Goal: Check status: Check status

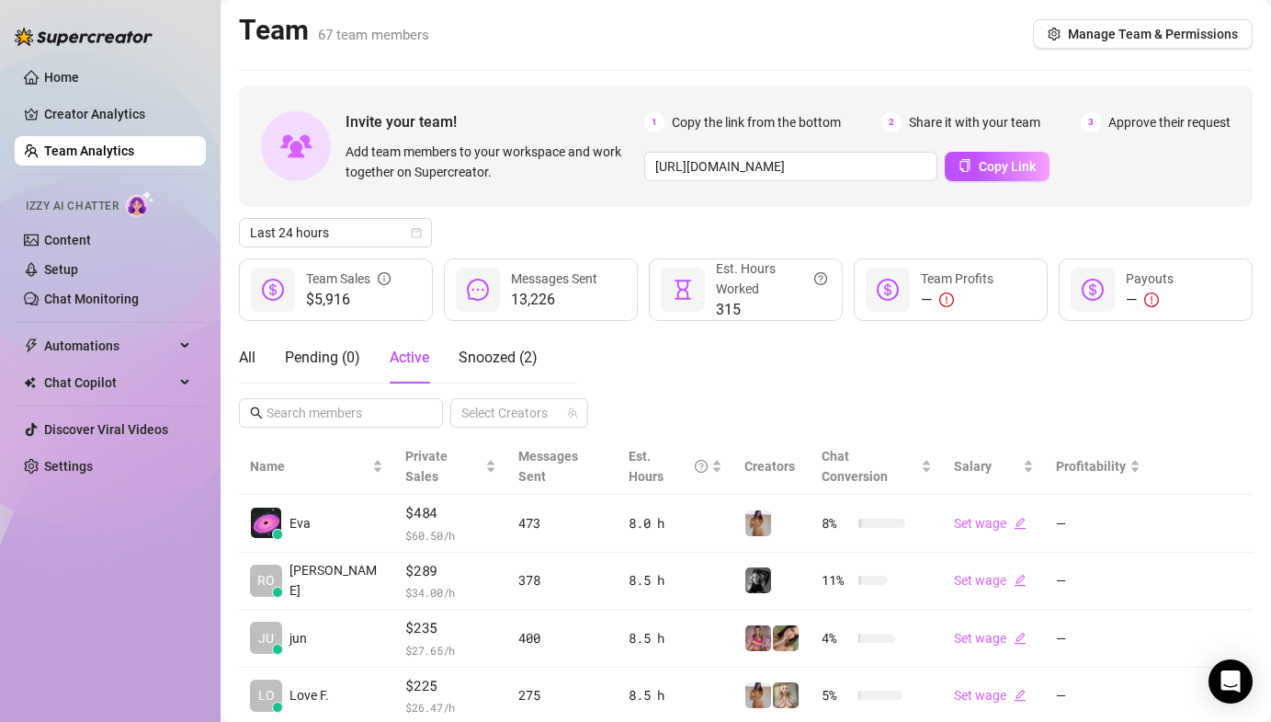
scroll to position [351, 0]
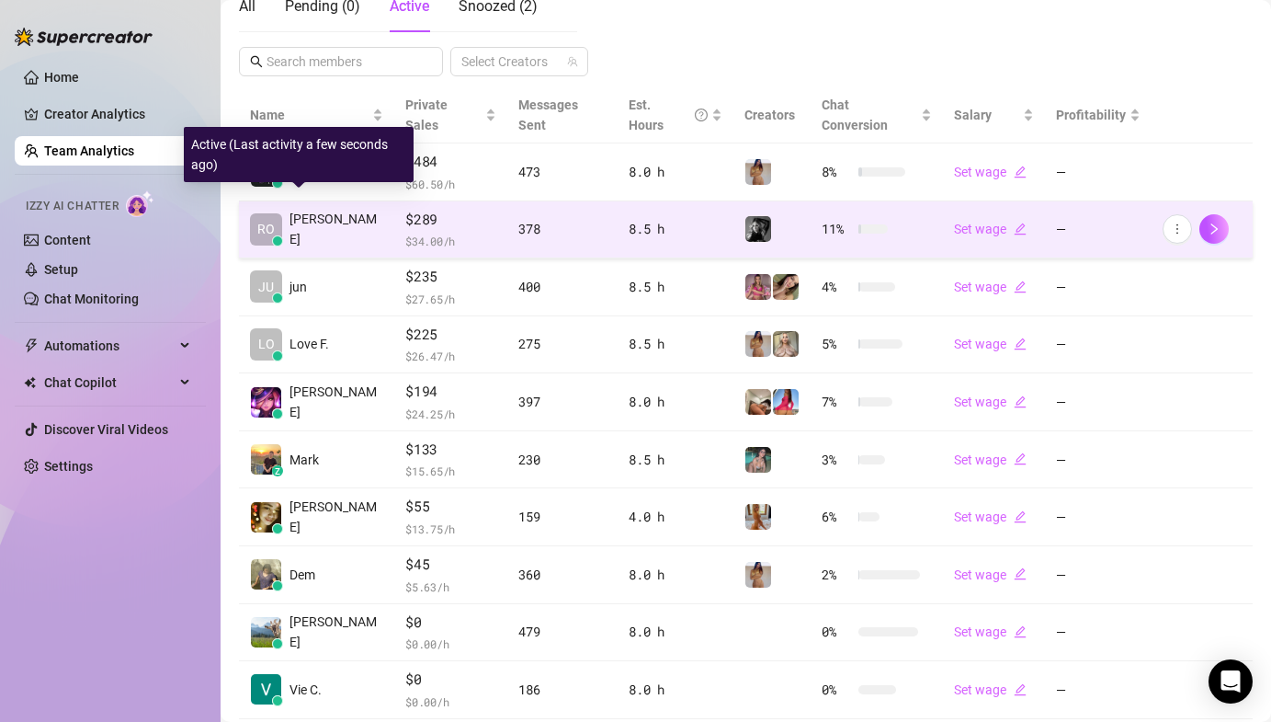
click at [270, 219] on span "RO" at bounding box center [265, 229] width 17 height 20
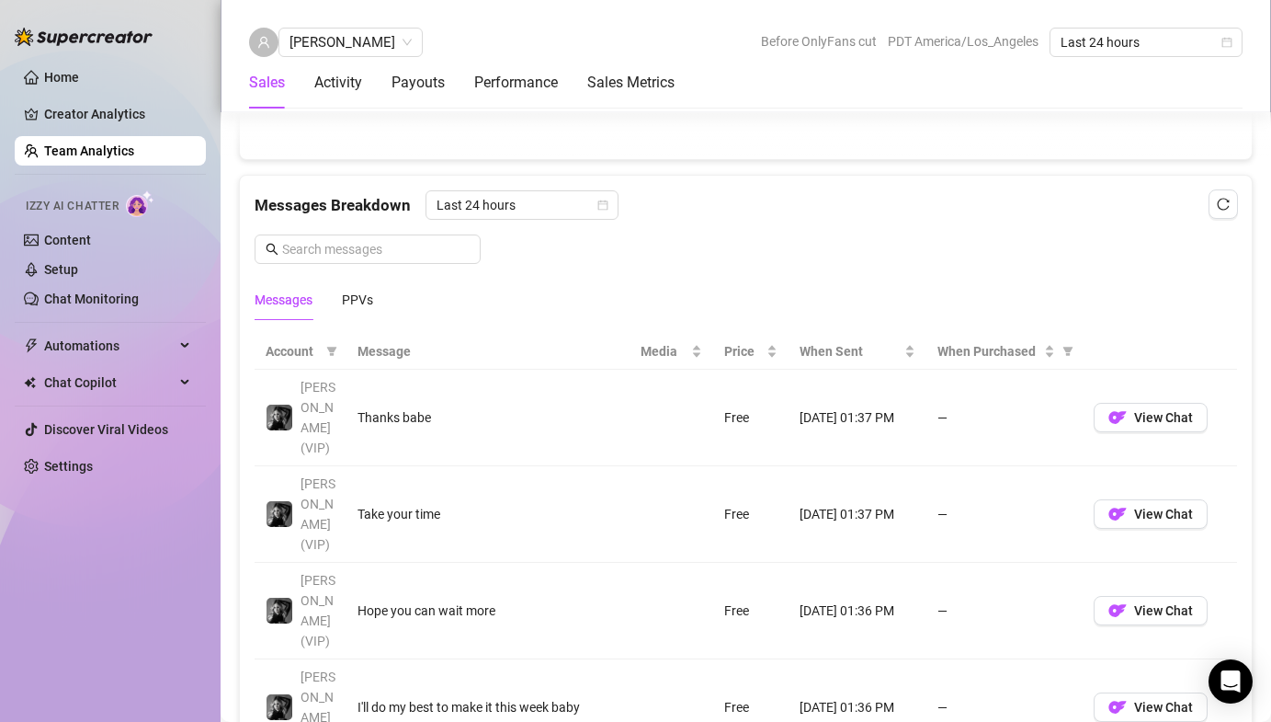
scroll to position [521, 0]
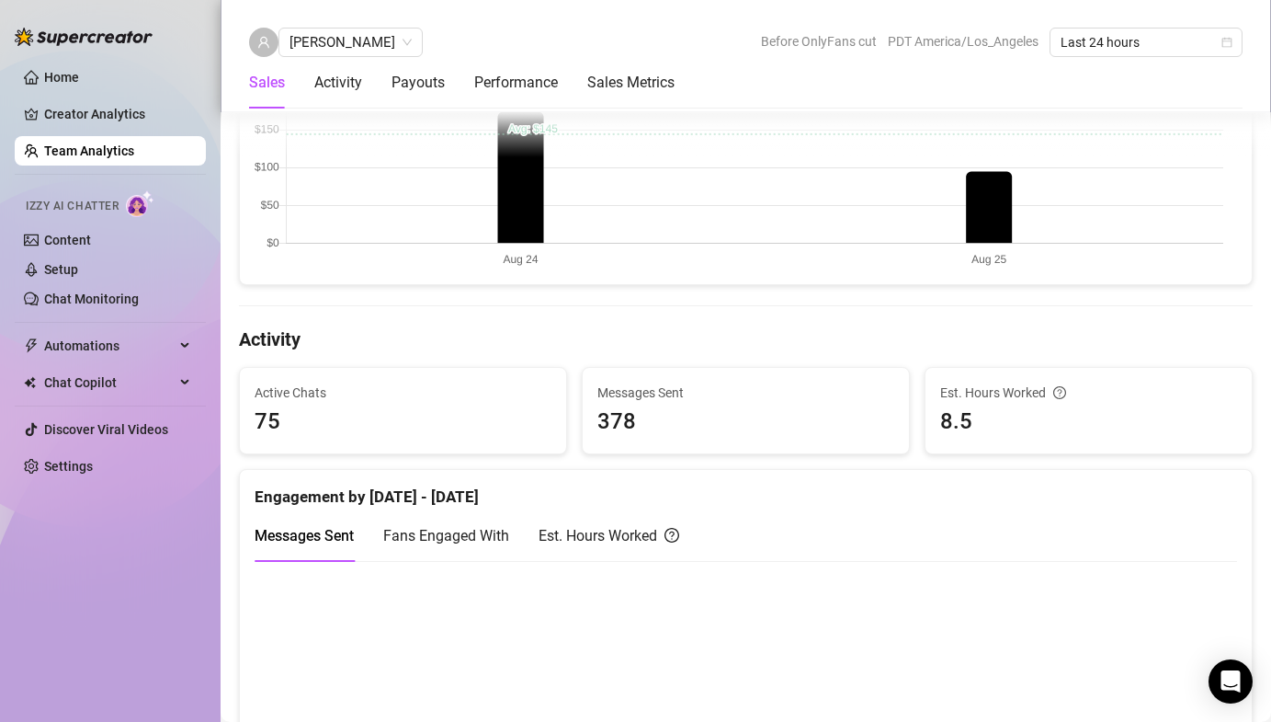
click at [80, 158] on link "Team Analytics" at bounding box center [89, 150] width 90 height 15
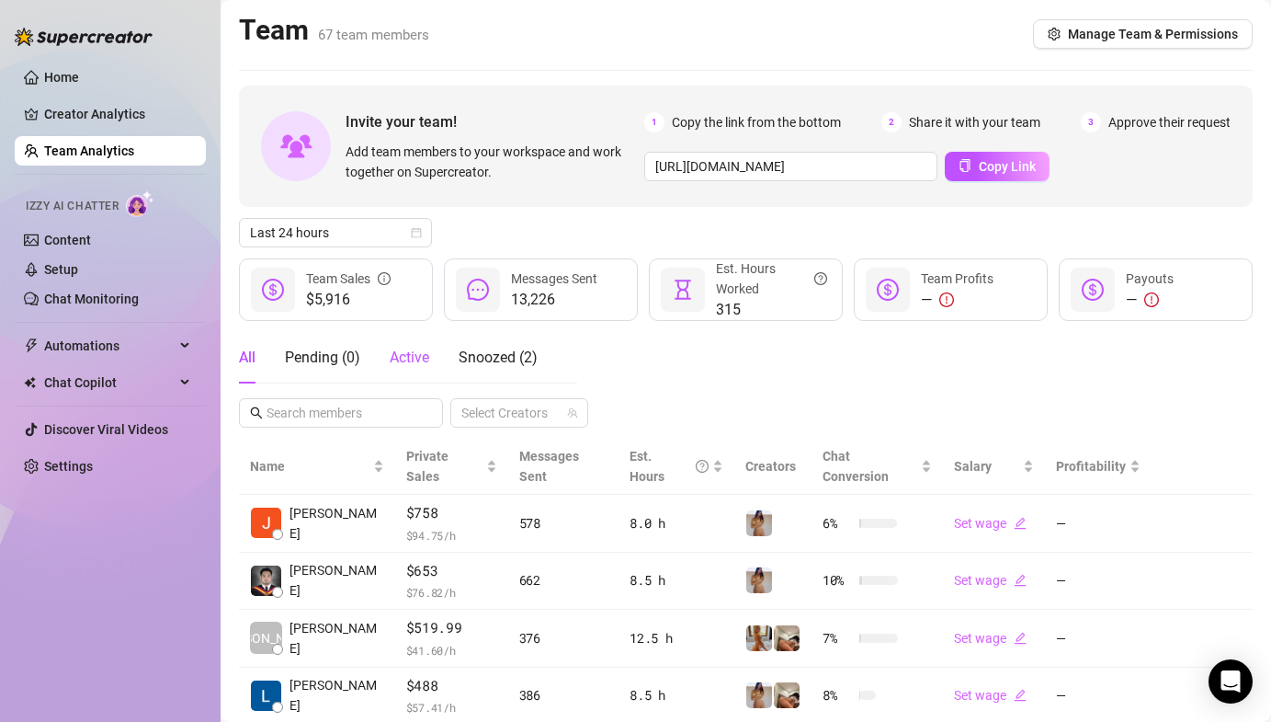
click at [404, 347] on div "Active" at bounding box center [410, 358] width 40 height 22
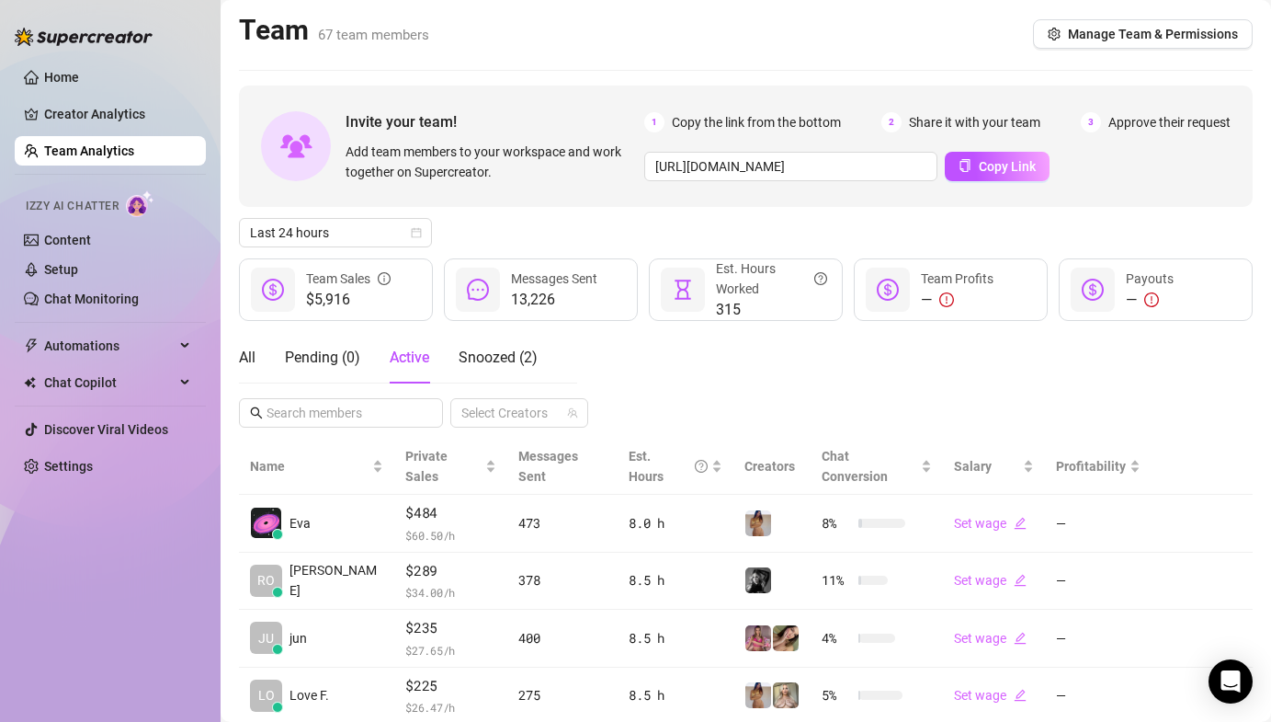
click at [540, 228] on div "Last 24 hours" at bounding box center [746, 232] width 1014 height 29
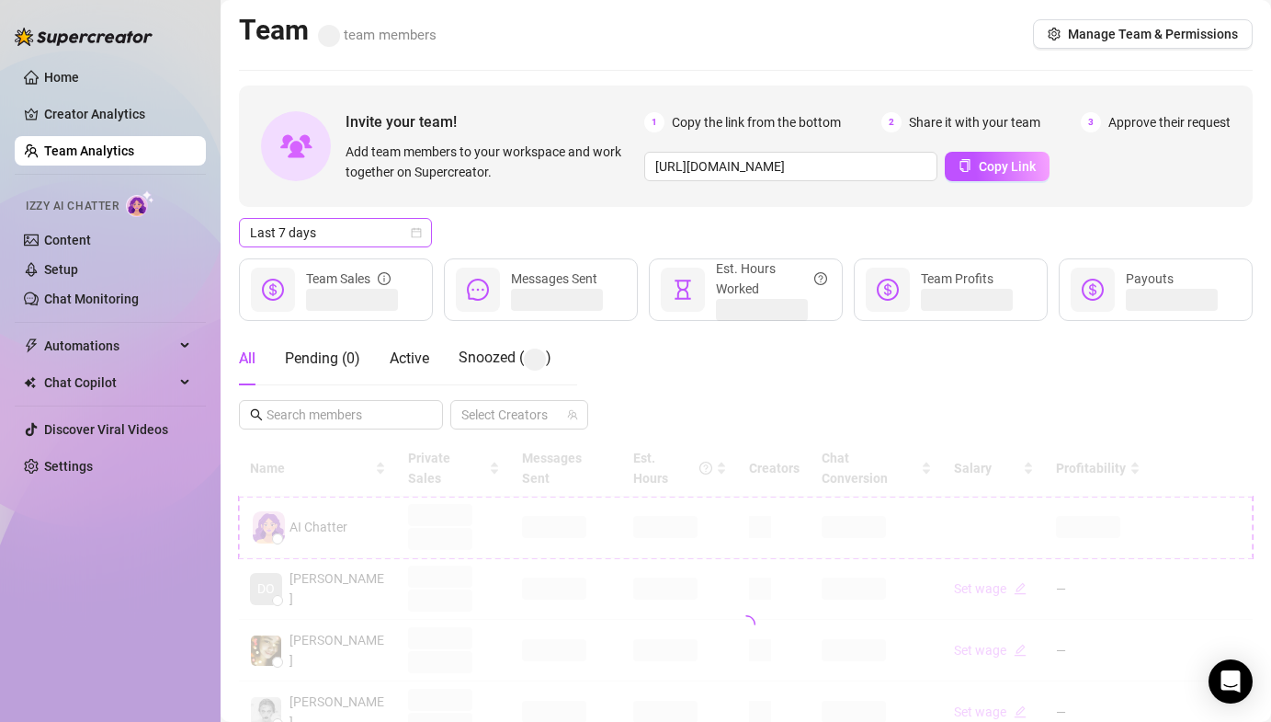
click at [325, 220] on span "Last 7 days" at bounding box center [335, 233] width 171 height 28
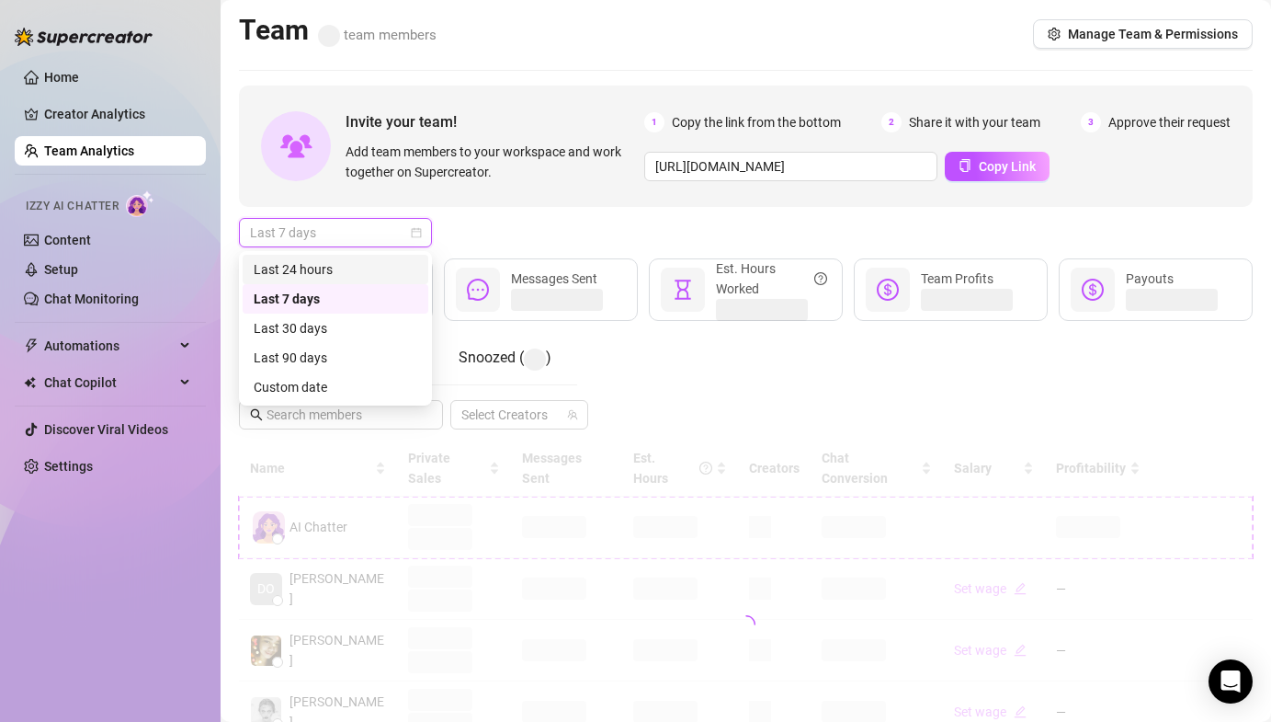
click at [328, 264] on div "Last 24 hours" at bounding box center [336, 269] width 164 height 20
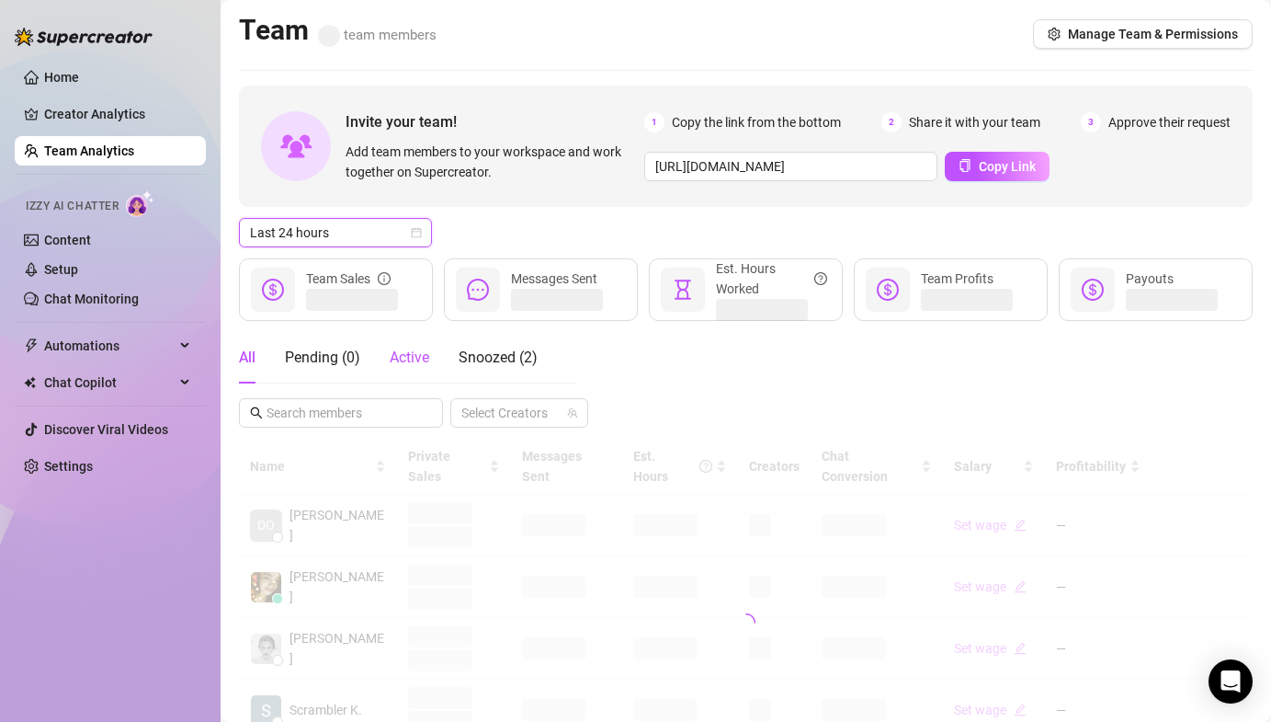
click at [413, 359] on span "Active" at bounding box center [410, 356] width 40 height 17
click at [507, 228] on div "Last 24 hours" at bounding box center [746, 232] width 1014 height 29
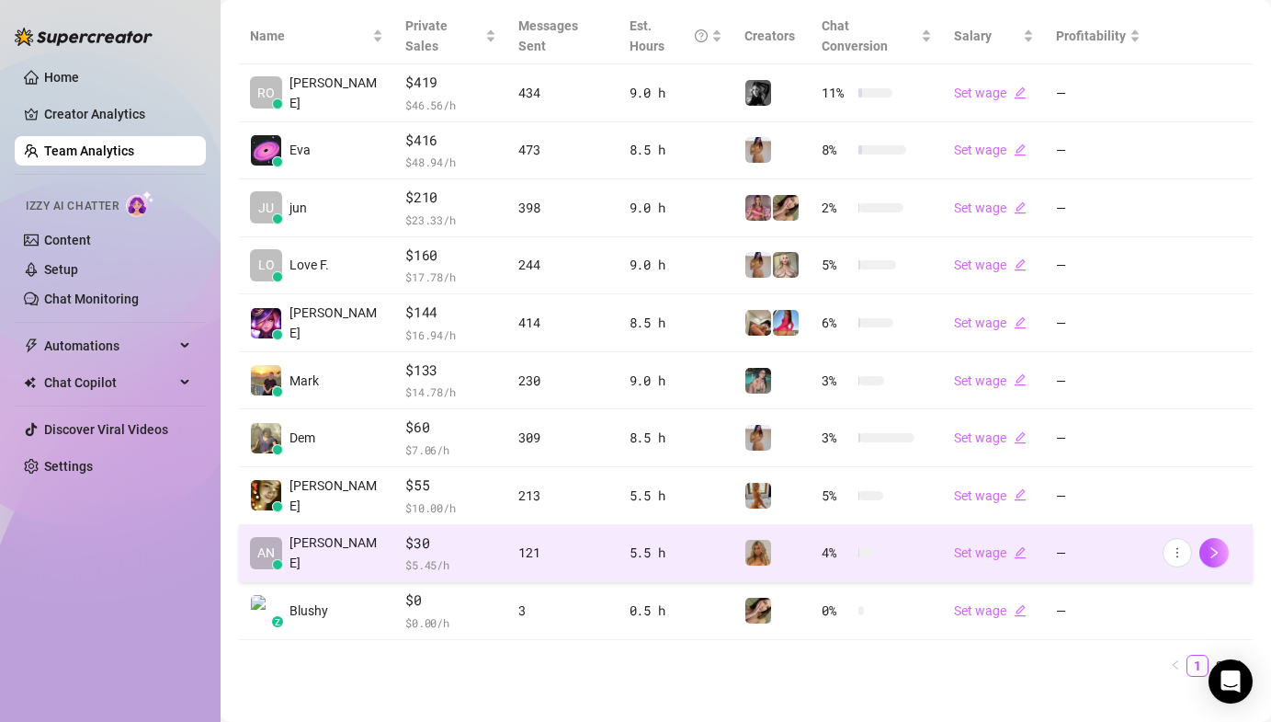
scroll to position [434, 0]
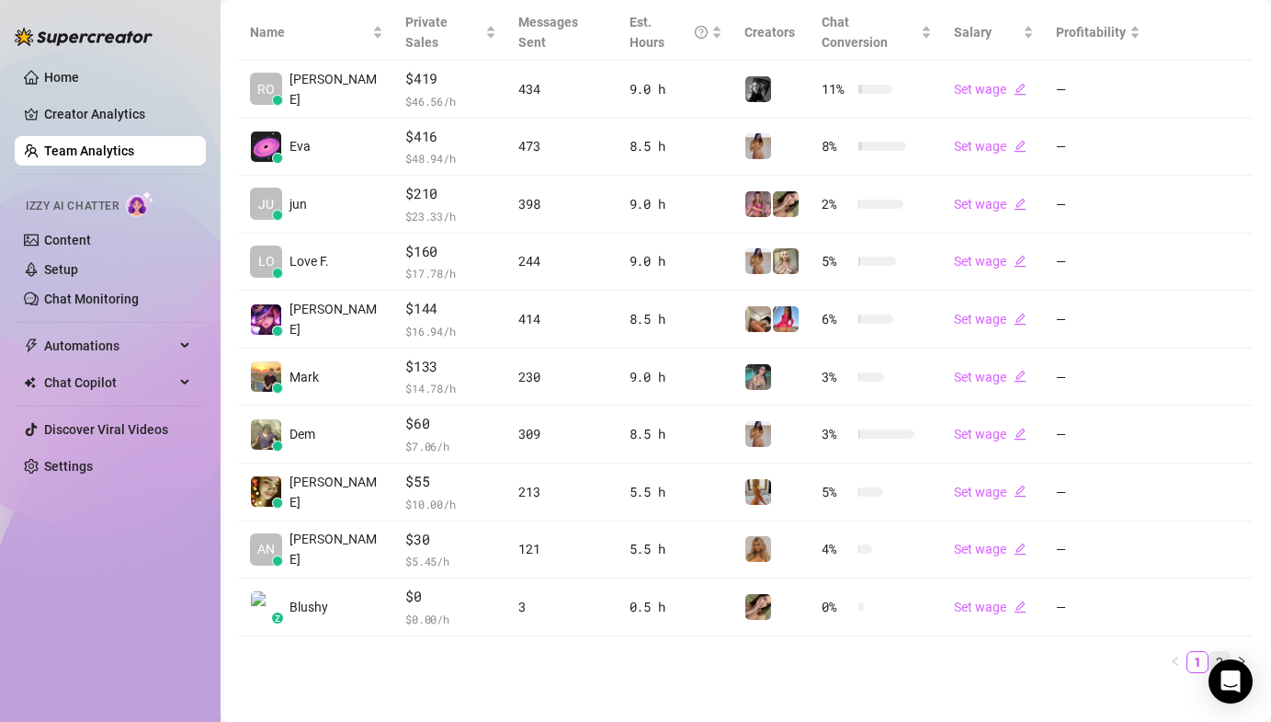
click at [1210, 652] on link "2" at bounding box center [1220, 662] width 20 height 20
